Goal: Obtain resource: Download file/media

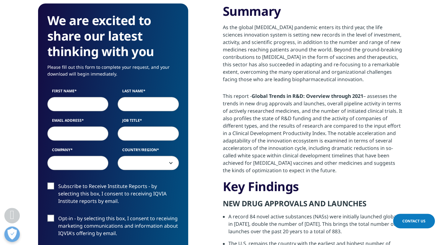
scroll to position [278, 0]
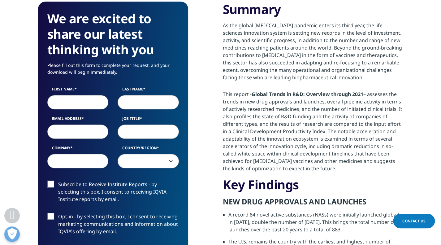
click at [83, 98] on input "First Name" at bounding box center [77, 102] width 61 height 14
type input "と"
type input "H"
type input "shigeki"
type input "kawazoe"
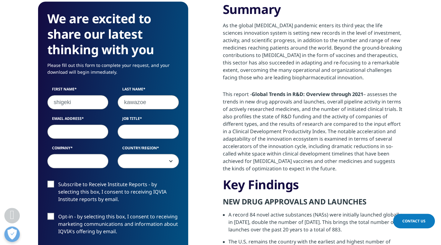
click at [78, 124] on input "Email Address" at bounding box center [77, 131] width 61 height 14
paste input "[EMAIL_ADDRESS][DOMAIN_NAME]"
type input "[EMAIL_ADDRESS][DOMAIN_NAME]"
click at [155, 124] on input "Job Title" at bounding box center [148, 131] width 61 height 14
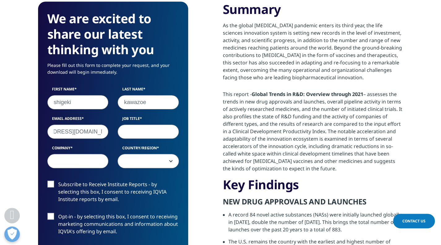
scroll to position [0, 0]
type input "head of BD"
type input "CareNet"
click at [169, 154] on span at bounding box center [148, 161] width 61 height 14
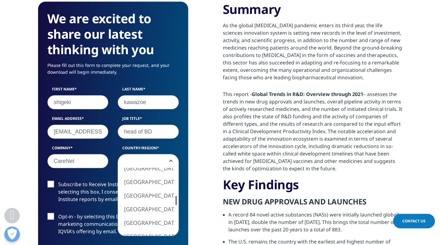
click at [176, 195] on div at bounding box center [175, 199] width 1 height 9
select select "[GEOGRAPHIC_DATA]"
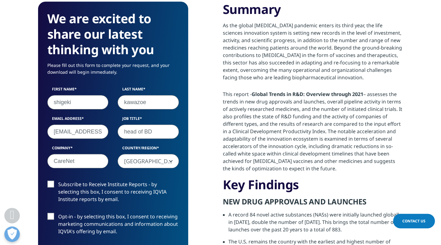
click at [53, 180] on label "Subscribe to Receive Institute Reports - by selecting this box, I consent to re…" at bounding box center [112, 193] width 131 height 26
click at [58, 180] on input "Subscribe to Receive Institute Reports - by selecting this box, I consent to re…" at bounding box center [58, 180] width 0 height 0
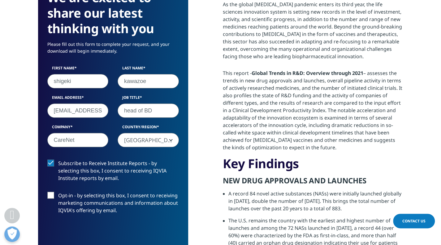
scroll to position [309, 0]
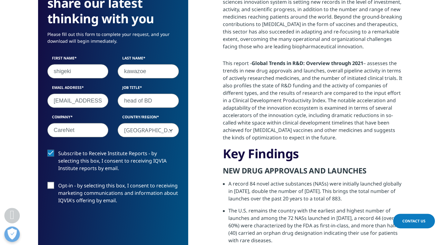
click at [51, 182] on label "Opt-in - by selecting this box, I consent to receiving marketing communications…" at bounding box center [112, 195] width 131 height 26
click at [58, 182] on input "Opt-in - by selecting this box, I consent to receiving marketing communications…" at bounding box center [58, 182] width 0 height 0
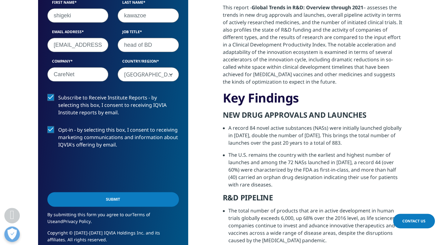
scroll to position [371, 0]
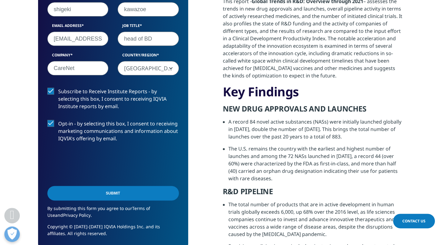
click at [105, 186] on input "Submit" at bounding box center [112, 193] width 131 height 15
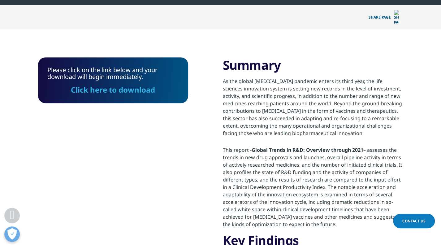
scroll to position [218, 0]
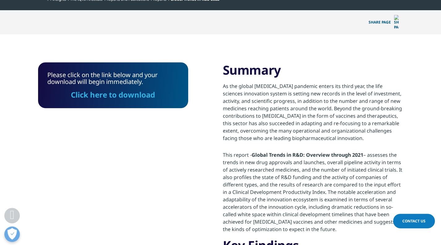
click at [126, 89] on link "Click here to download" at bounding box center [113, 94] width 84 height 10
